Goal: Go to known website: Access a specific website the user already knows

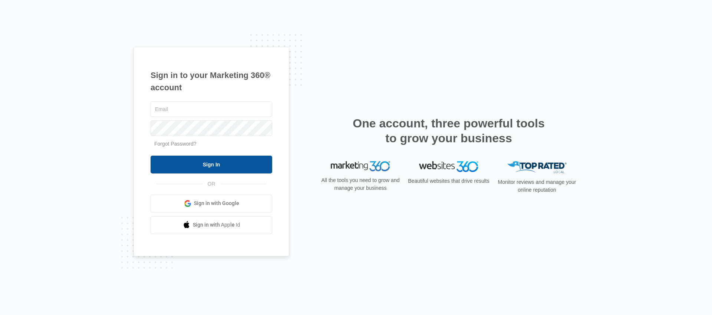
type input "[PERSON_NAME][EMAIL_ADDRESS][DOMAIN_NAME]"
click at [198, 165] on input "Sign In" at bounding box center [212, 164] width 122 height 18
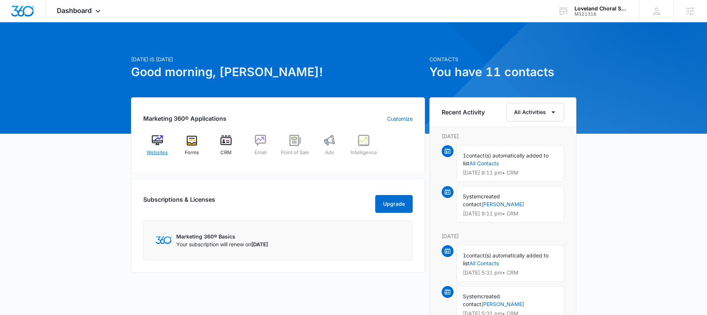
click at [147, 143] on div "Websites" at bounding box center [157, 148] width 29 height 27
